Goal: Task Accomplishment & Management: Manage account settings

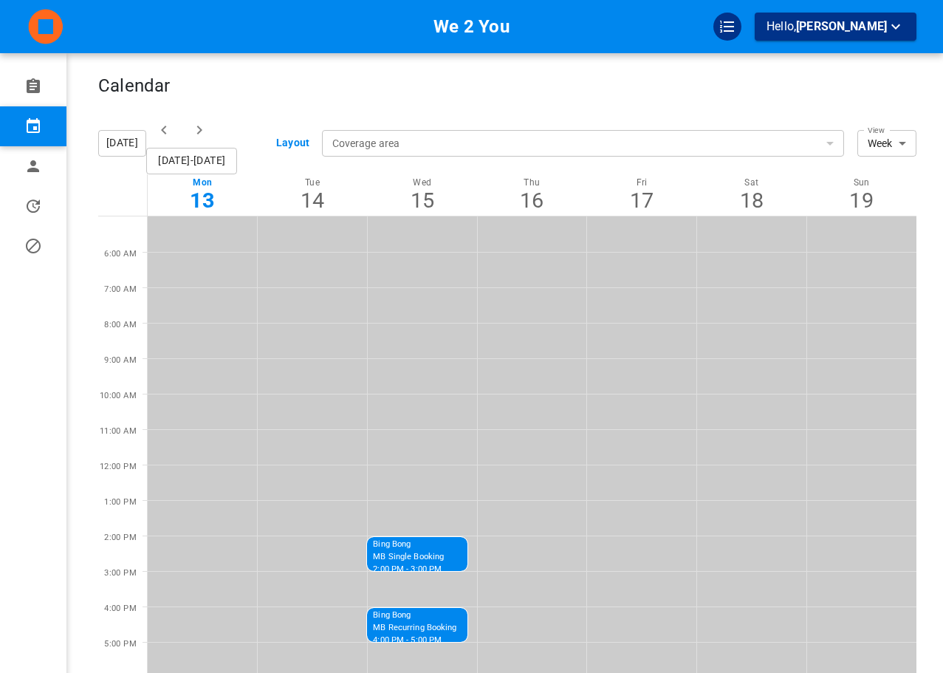
click at [329, 86] on div "Calendar" at bounding box center [507, 93] width 819 height 37
click at [799, 109] on div "Calendar" at bounding box center [507, 93] width 819 height 37
click at [499, 87] on div "Calendar" at bounding box center [507, 93] width 819 height 37
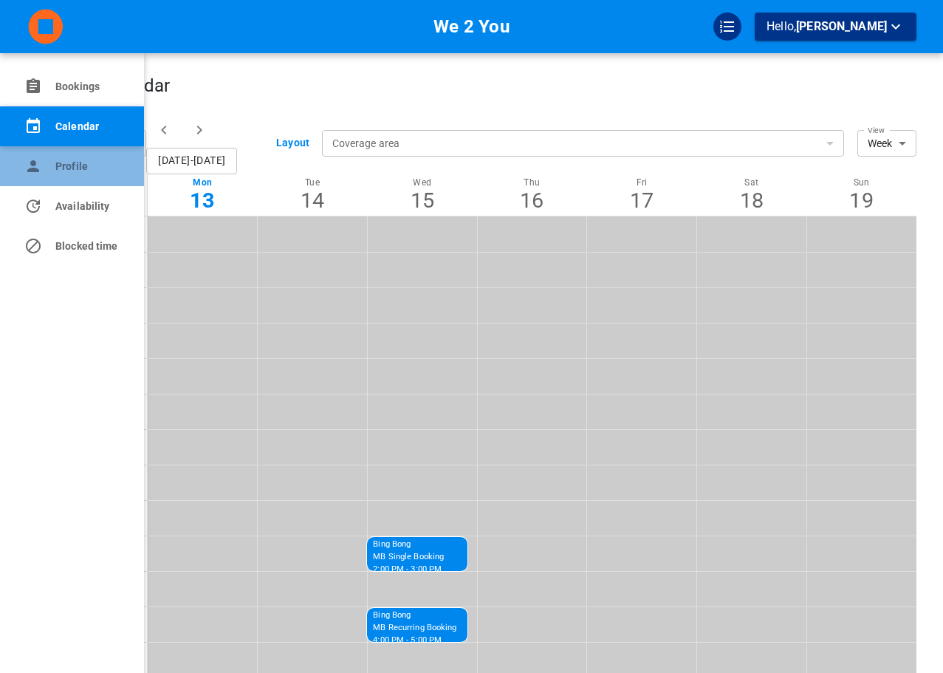
click at [5, 149] on link "Profile" at bounding box center [72, 166] width 144 height 40
click at [47, 177] on link "Profile" at bounding box center [72, 166] width 144 height 40
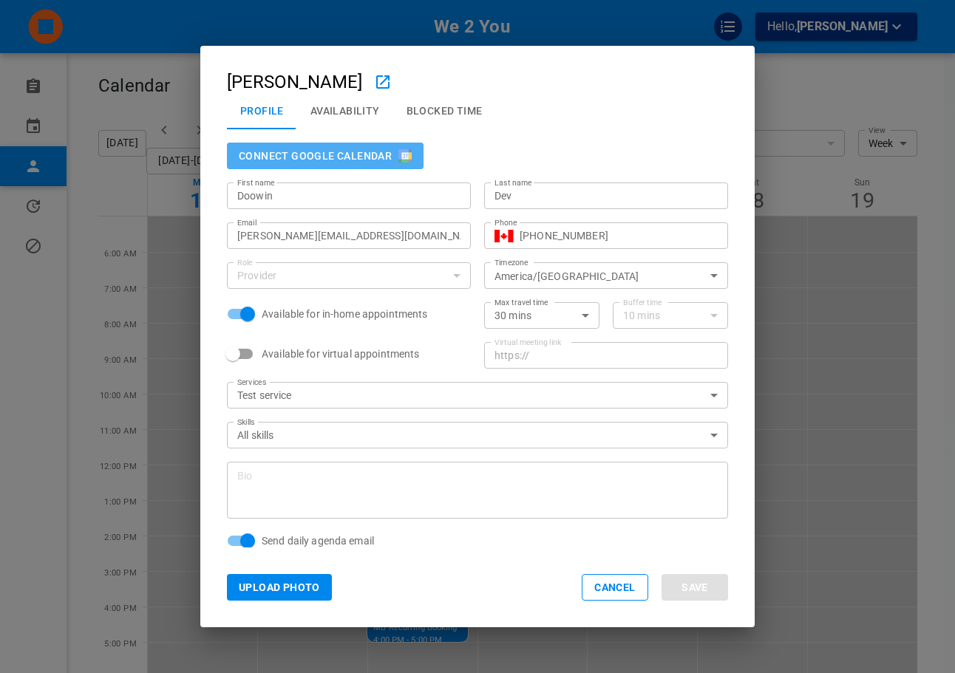
click at [342, 157] on button "Connect Google Calendar" at bounding box center [325, 156] width 197 height 27
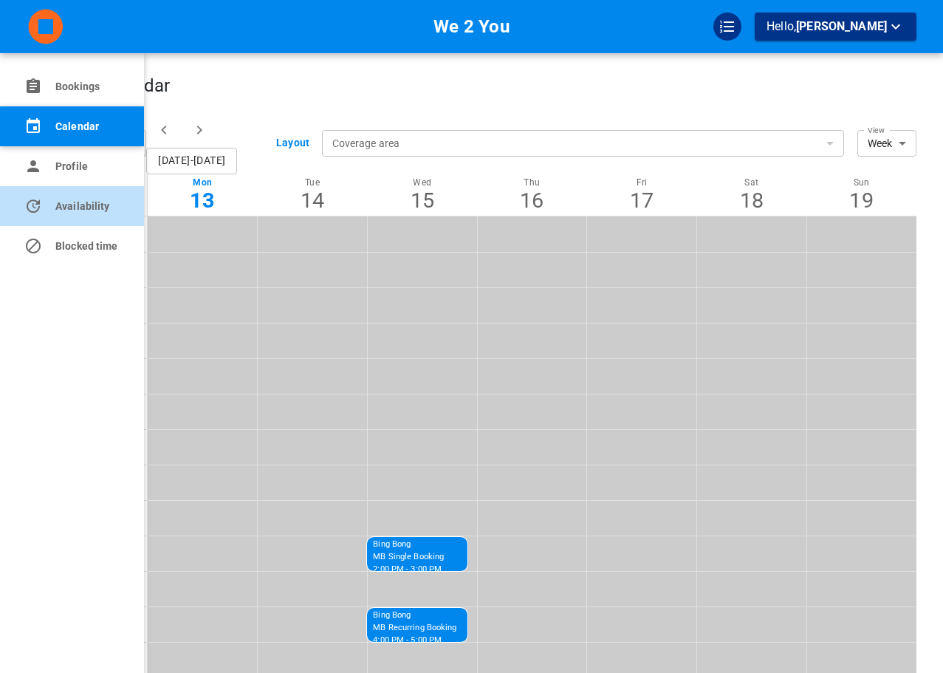
click at [46, 191] on link "Availability" at bounding box center [72, 206] width 144 height 40
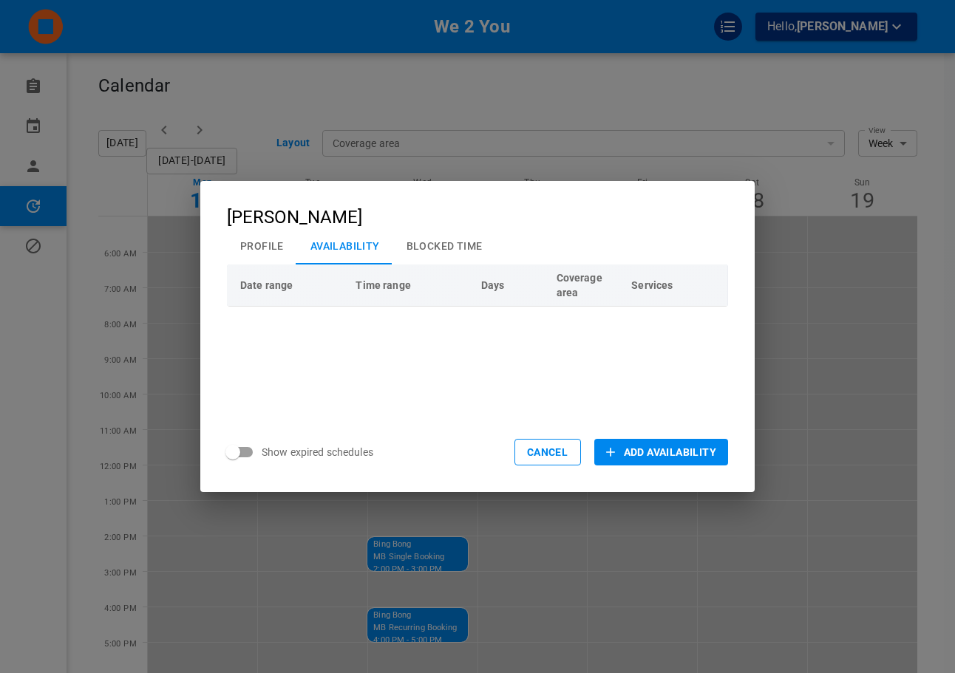
click at [24, 160] on div "Doowin Dev Profile Availability Blocked Time Date range Time range Days Coverag…" at bounding box center [477, 336] width 955 height 673
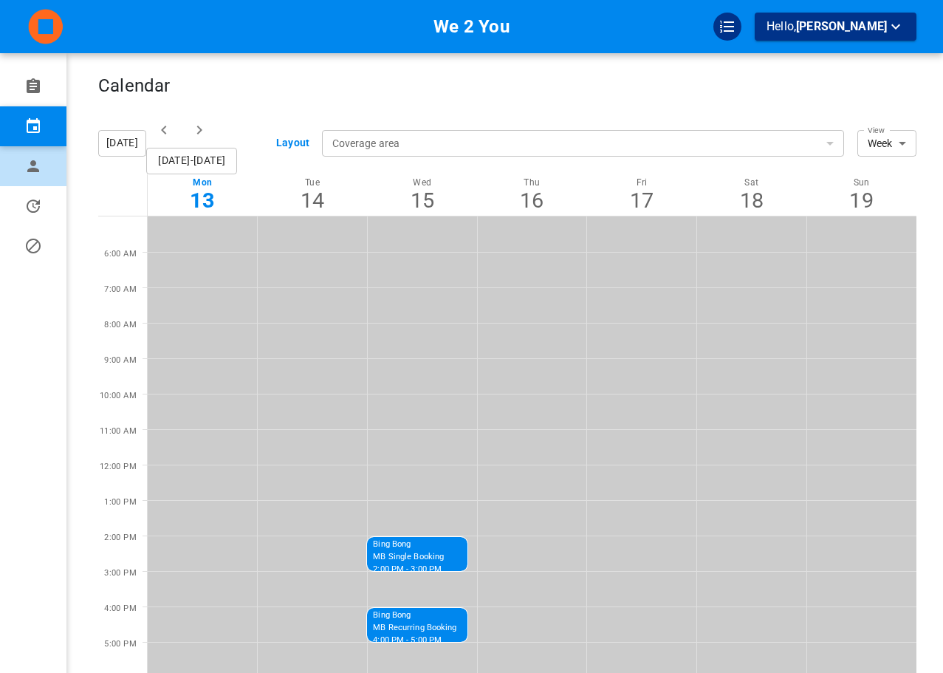
click at [21, 166] on link "Profile" at bounding box center [33, 166] width 66 height 40
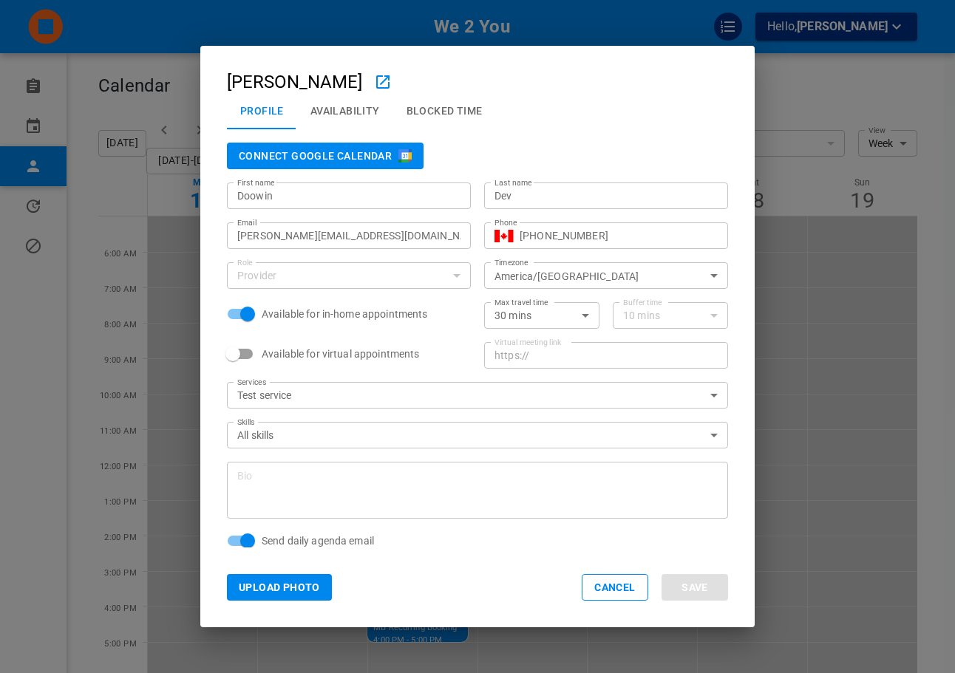
click at [389, 158] on button "Connect Google Calendar" at bounding box center [325, 156] width 197 height 27
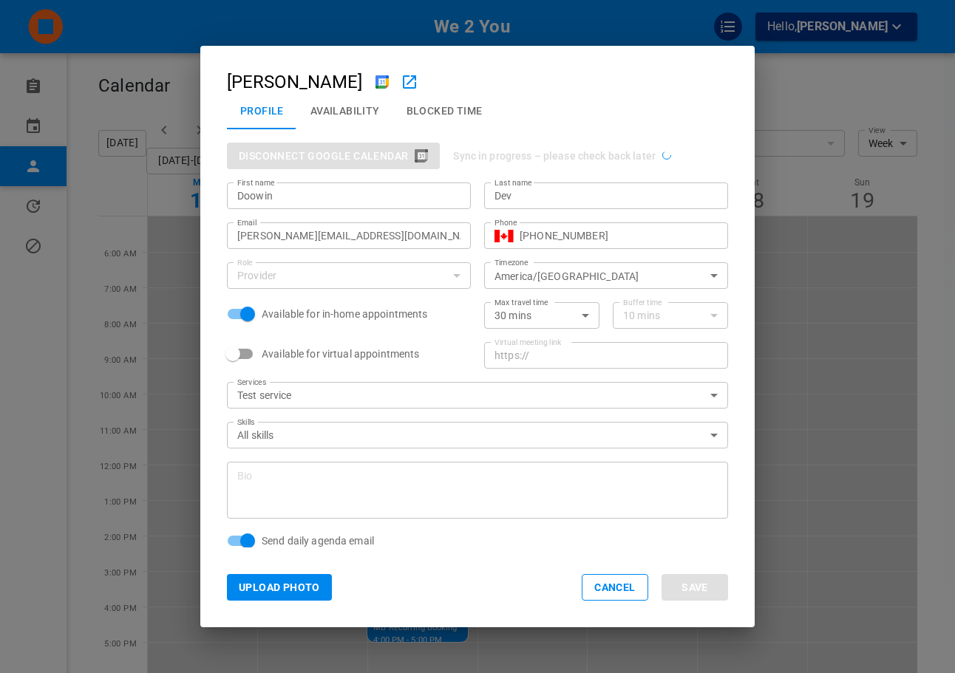
click at [822, 213] on div "Doowin Dev Profile Availability Blocked Time Disconnect Google Calendar Sync in…" at bounding box center [477, 336] width 955 height 673
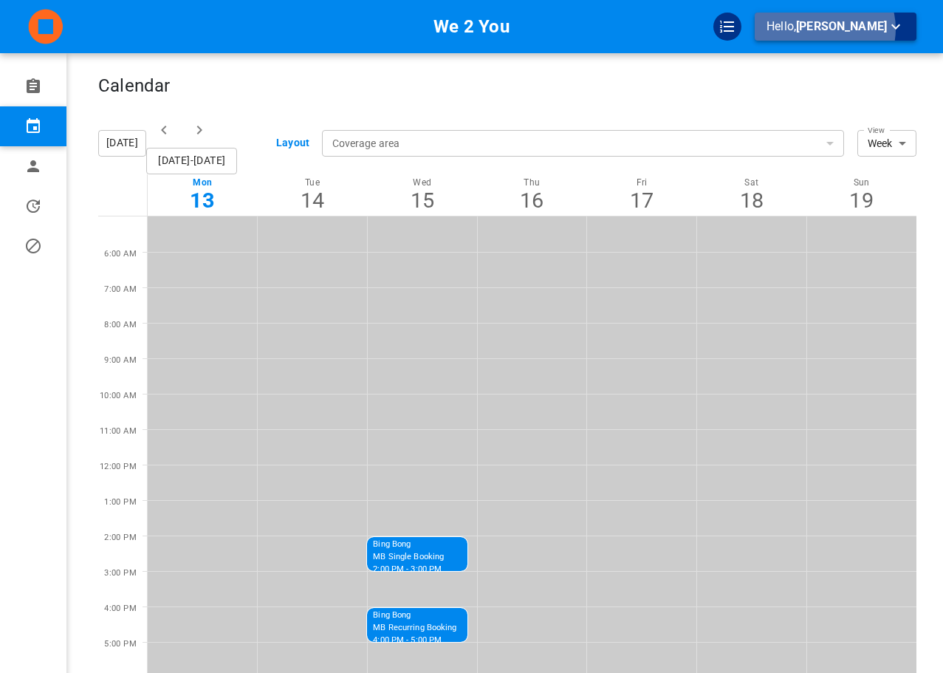
click at [847, 29] on span "Doowin Dev" at bounding box center [841, 26] width 91 height 14
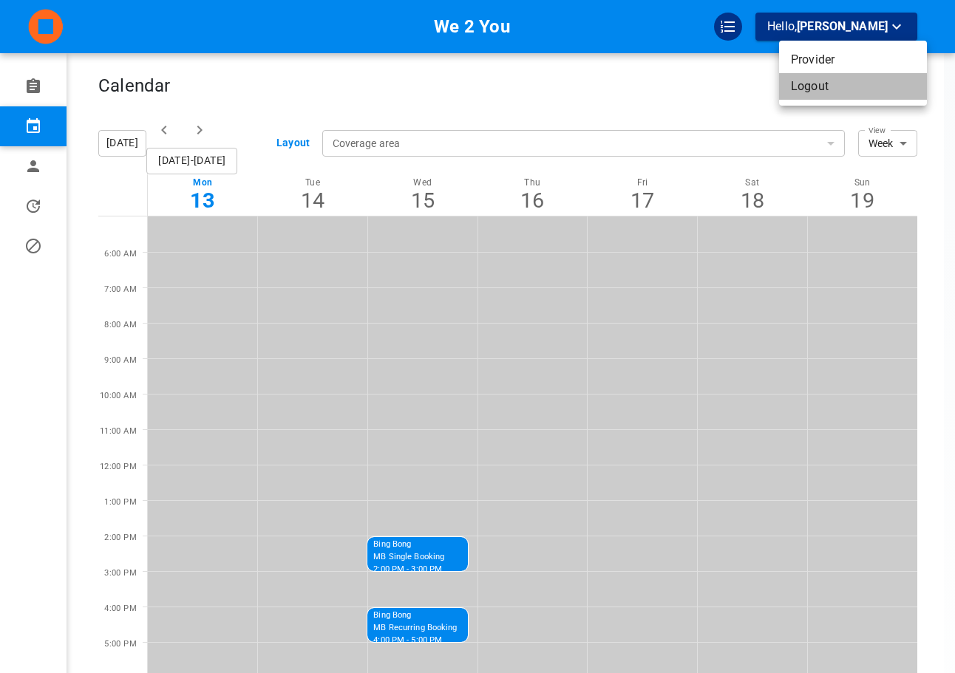
click at [843, 87] on li "Logout" at bounding box center [853, 86] width 148 height 27
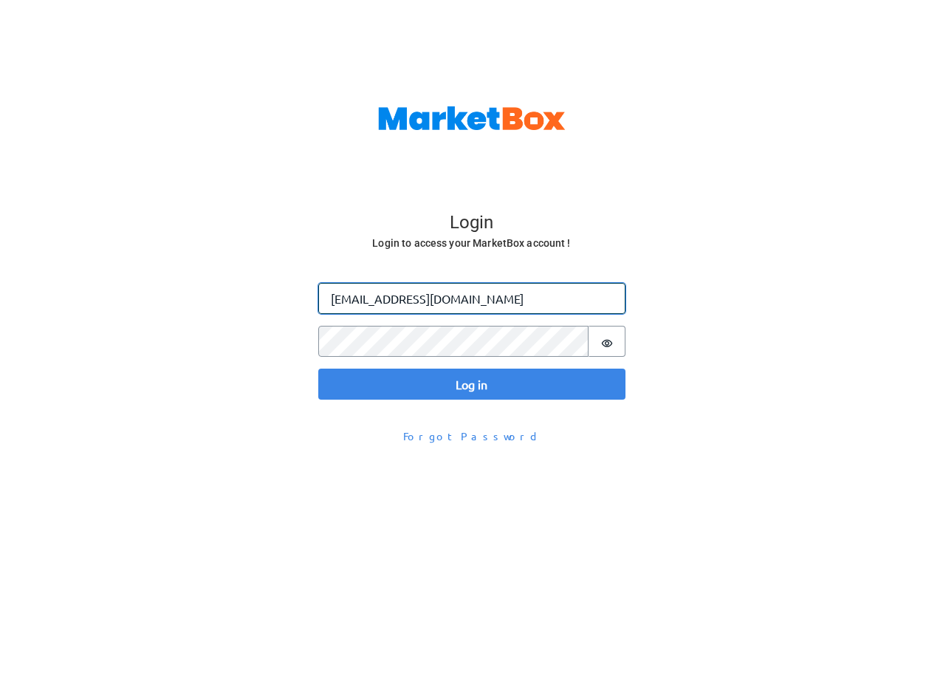
click at [362, 300] on input "[EMAIL_ADDRESS][DOMAIN_NAME]" at bounding box center [471, 298] width 307 height 31
click at [318, 369] on button "Log in" at bounding box center [471, 384] width 307 height 31
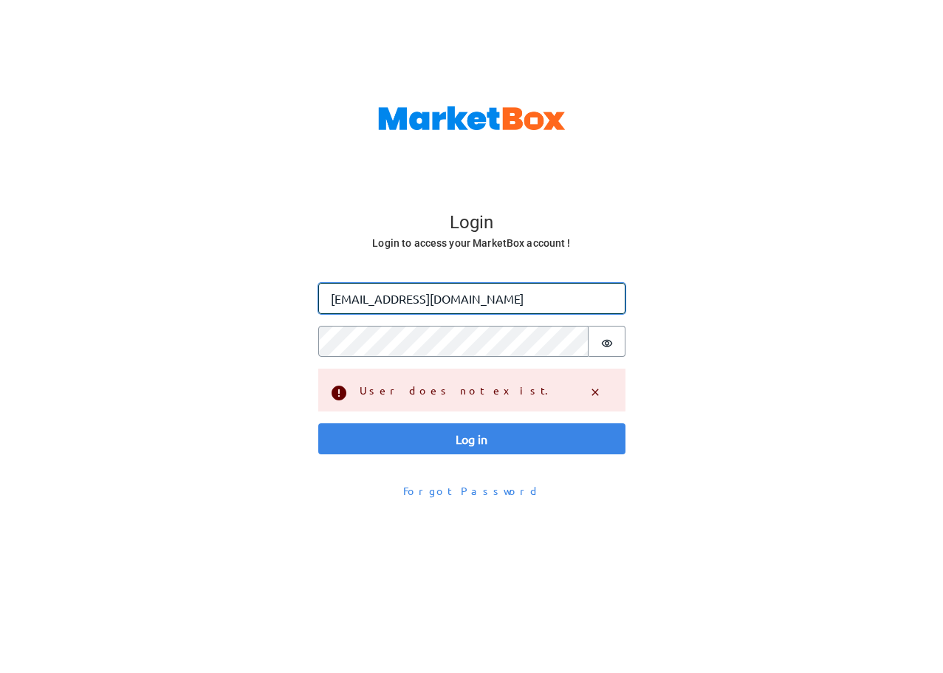
click at [417, 296] on input "[EMAIL_ADDRESS][DOMAIN_NAME]" at bounding box center [471, 298] width 307 height 31
click at [365, 313] on input "[EMAIL_ADDRESS][DOMAIN_NAME]" at bounding box center [471, 298] width 307 height 31
click at [366, 311] on input "[EMAIL_ADDRESS][DOMAIN_NAME]" at bounding box center [471, 298] width 307 height 31
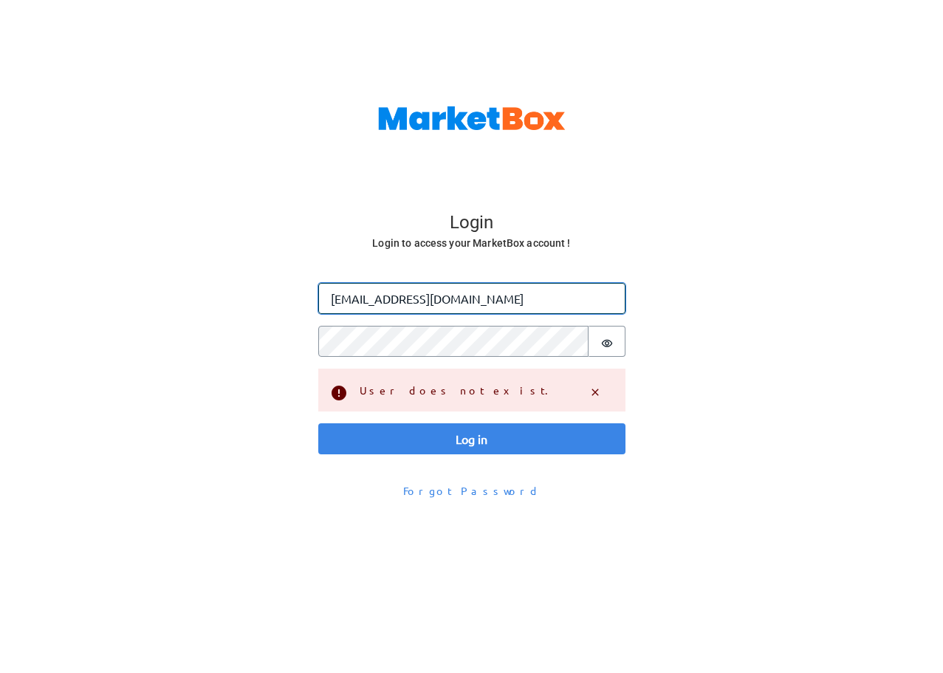
click at [366, 311] on input "[EMAIL_ADDRESS][DOMAIN_NAME]" at bounding box center [471, 298] width 307 height 31
paste input "a"
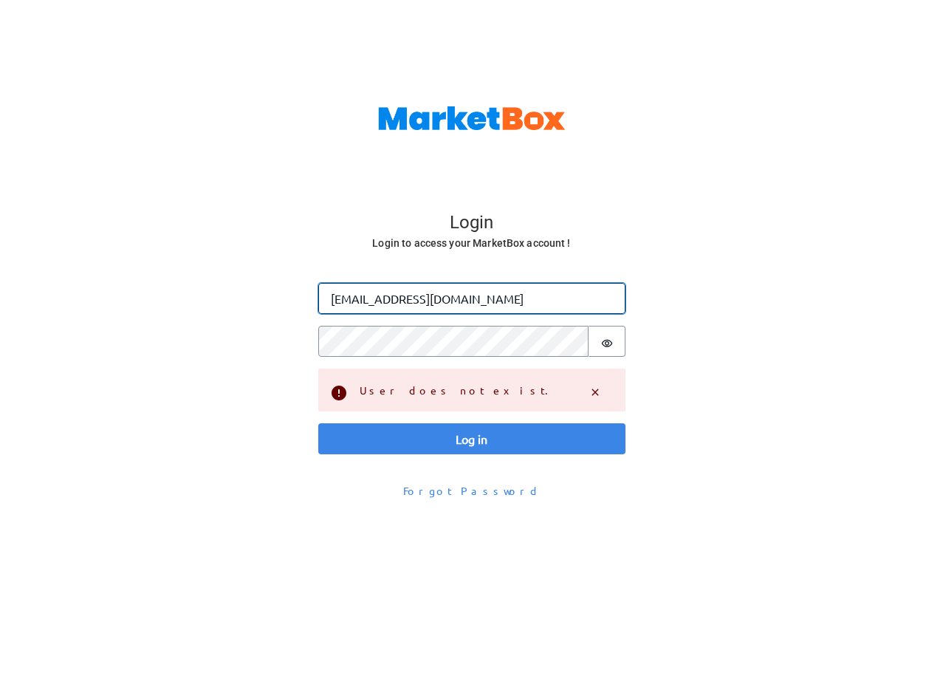
paste input "a"
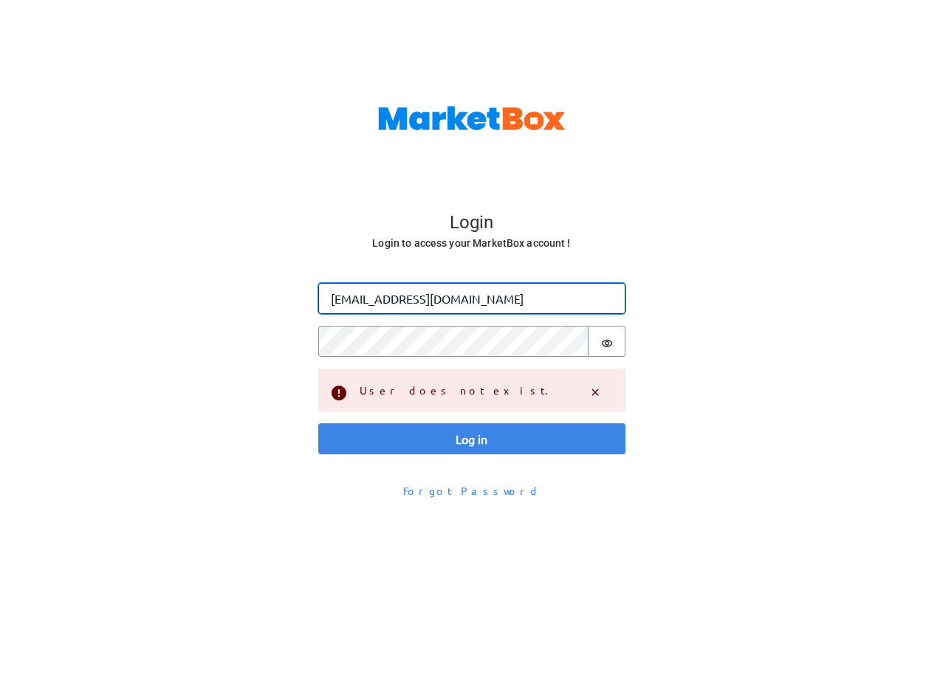
paste input "a"
type input "[EMAIL_ADDRESS][DOMAIN_NAME]"
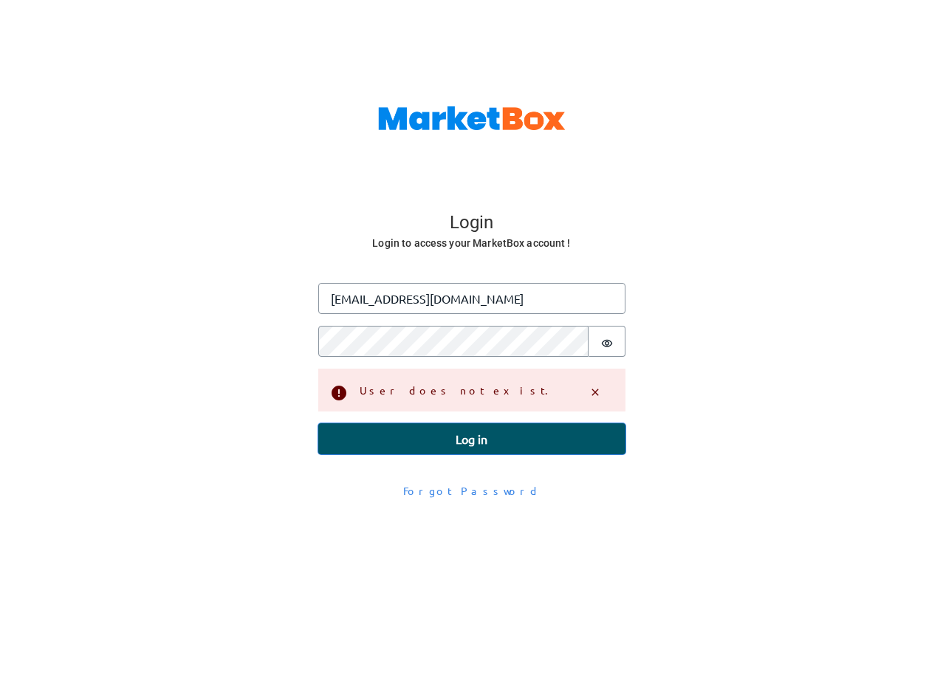
click at [394, 440] on button "Log in" at bounding box center [471, 438] width 307 height 31
